Goal: Information Seeking & Learning: Learn about a topic

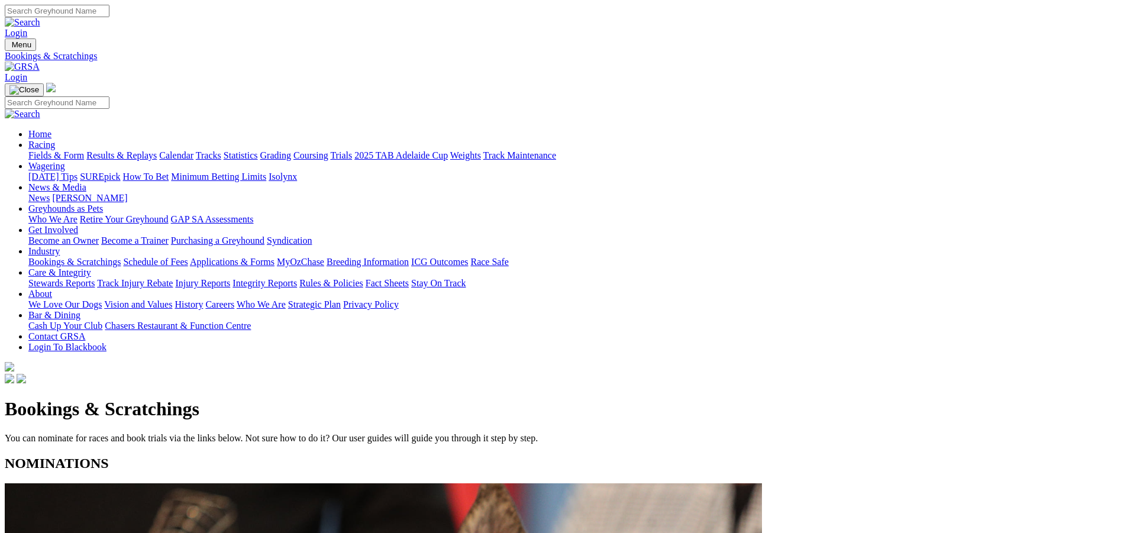
click at [55, 140] on link "Racing" at bounding box center [41, 145] width 27 height 10
click at [193, 150] on link "Calendar" at bounding box center [176, 155] width 34 height 10
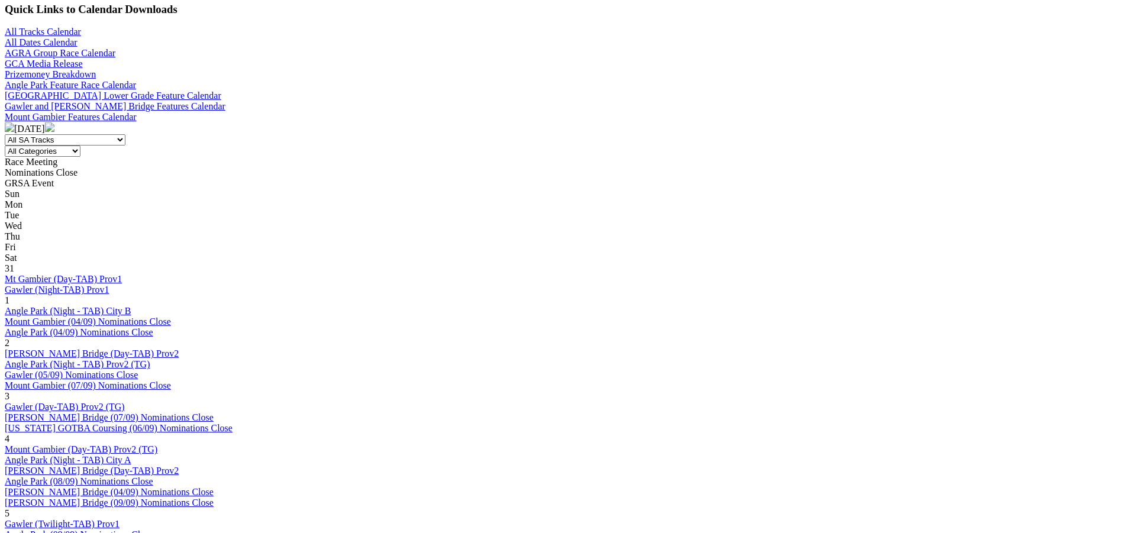
scroll to position [355, 0]
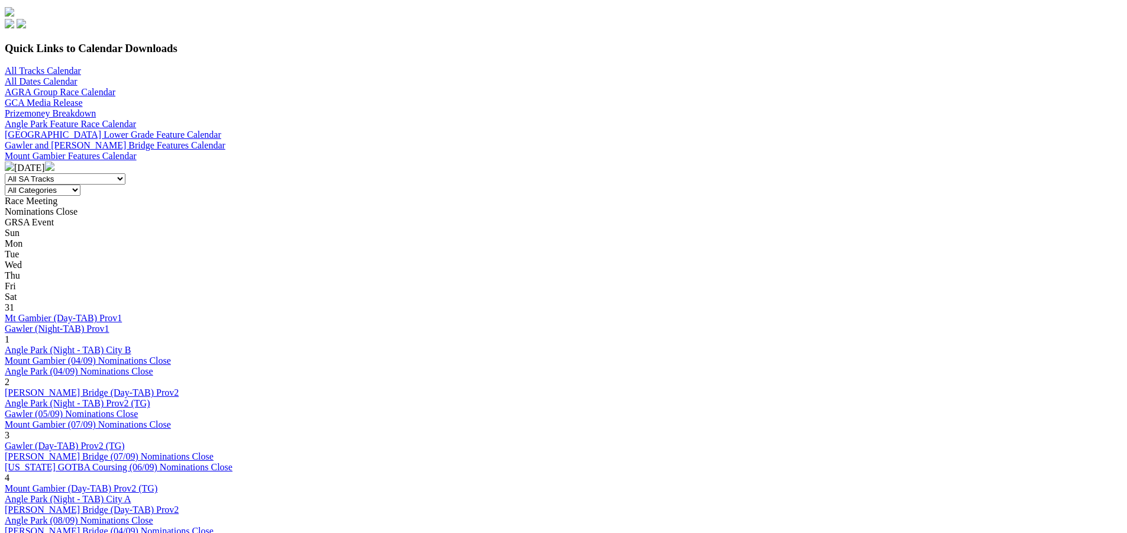
click at [131, 494] on link "Angle Park (Night - TAB) City A" at bounding box center [68, 499] width 127 height 10
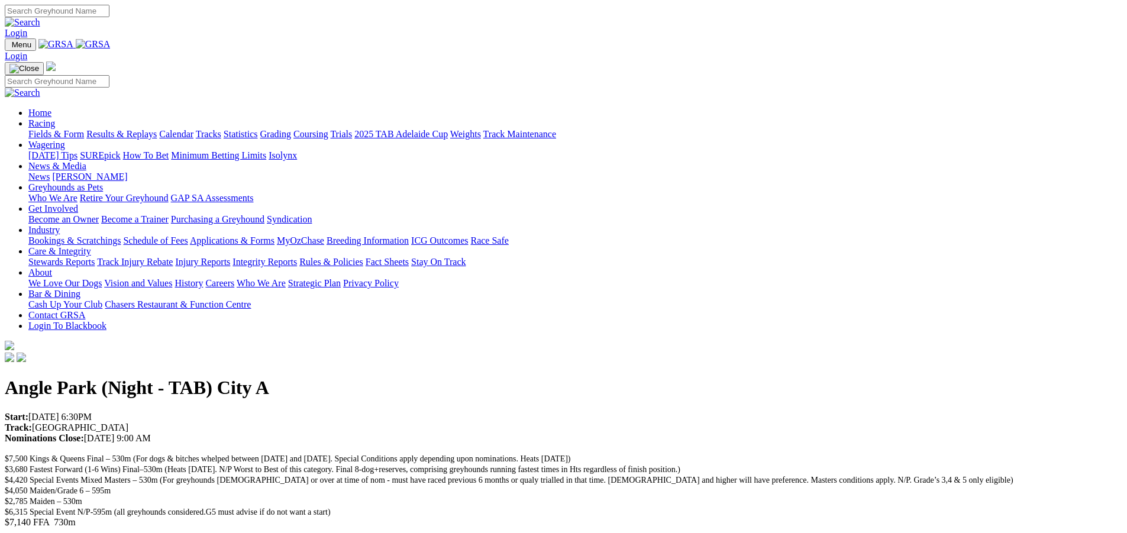
click at [193, 129] on link "Calendar" at bounding box center [176, 134] width 34 height 10
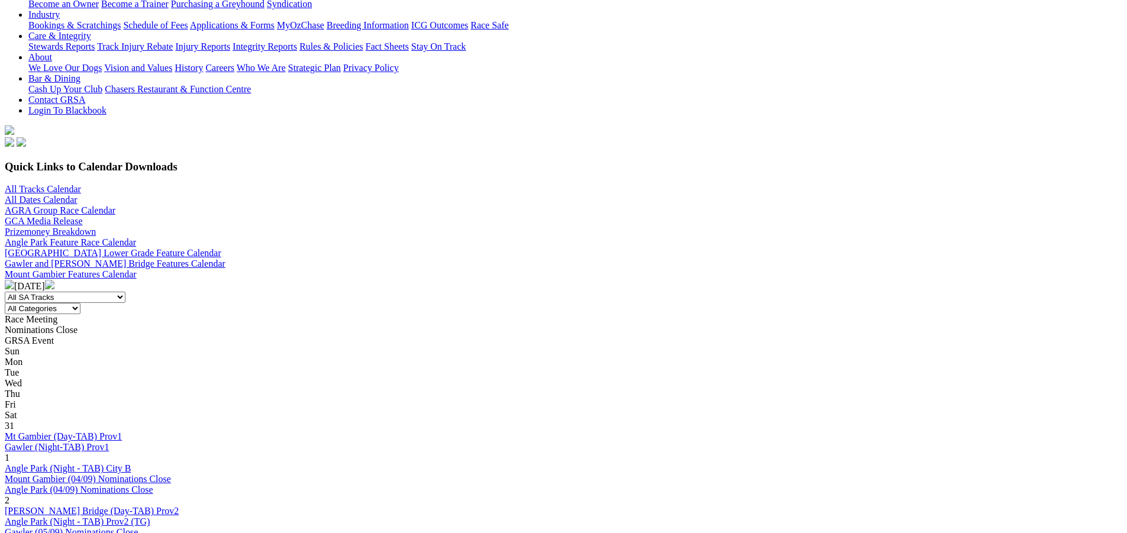
scroll to position [237, 0]
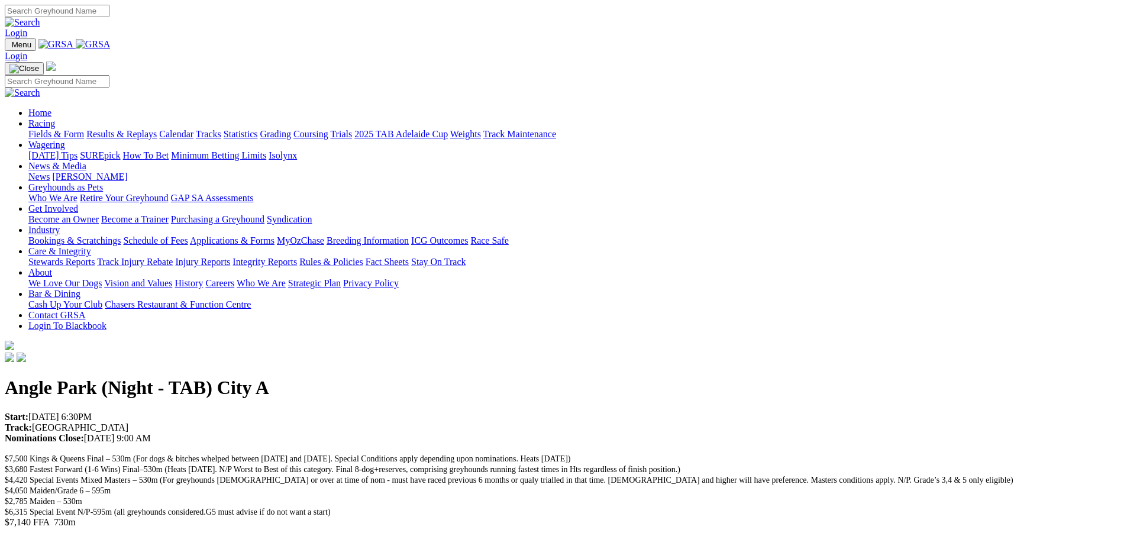
click at [55, 118] on link "Racing" at bounding box center [41, 123] width 27 height 10
click at [193, 129] on link "Calendar" at bounding box center [176, 134] width 34 height 10
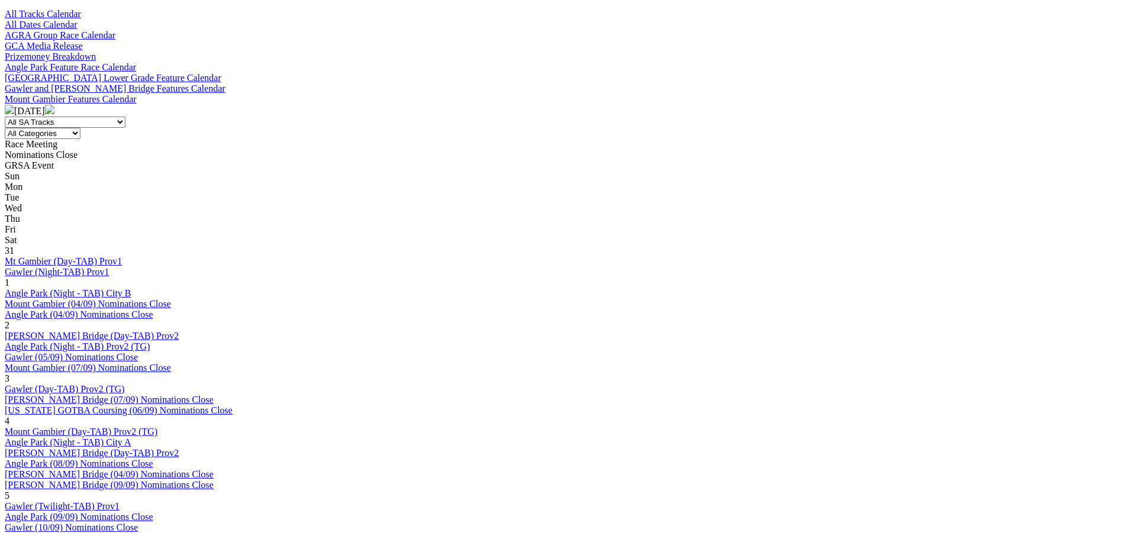
scroll to position [414, 0]
